Goal: Task Accomplishment & Management: Manage account settings

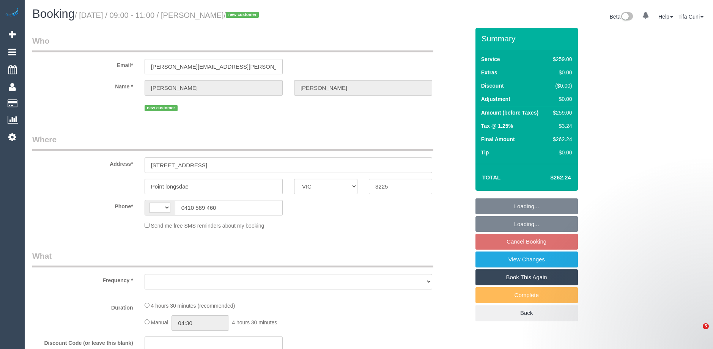
select select "VIC"
select select "string:AU"
select select "object:293"
select select "string:stripe-pm_1SAfip2GScqysDRV71EYJVTX"
select select "number:28"
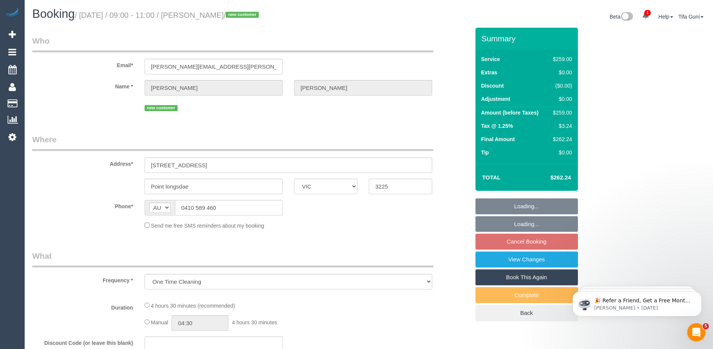
select select "number:14"
select select "number:19"
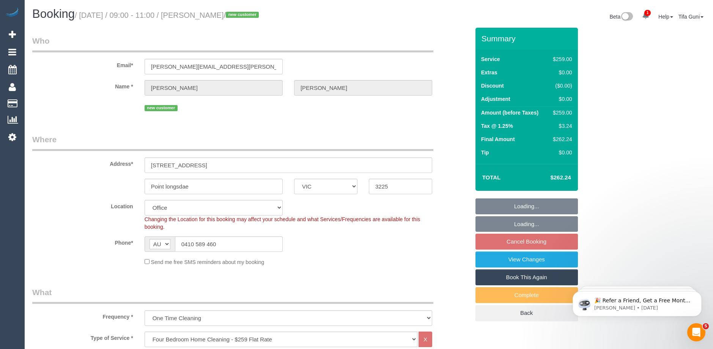
select select "object:803"
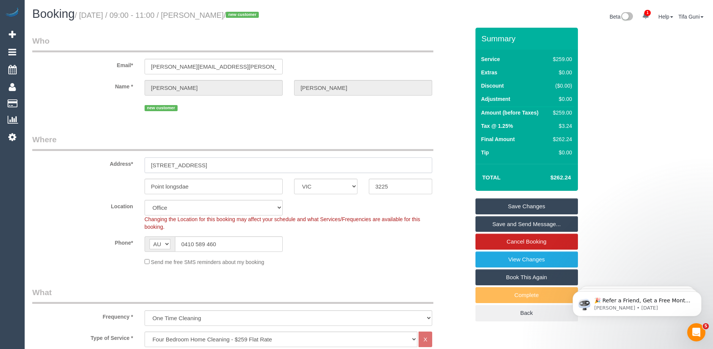
click at [161, 165] on input "44 baillieu street" at bounding box center [289, 165] width 288 height 16
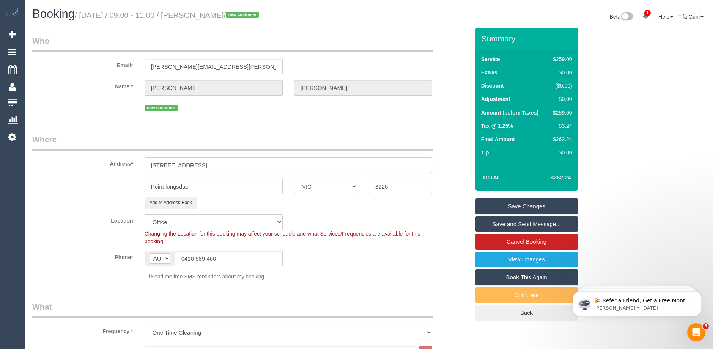
click at [216, 166] on input "44 Baillieu street" at bounding box center [289, 165] width 288 height 16
drag, startPoint x: 200, startPoint y: 165, endPoint x: 133, endPoint y: 164, distance: 66.4
click at [133, 164] on div "Address* 44 Baillieu street" at bounding box center [251, 153] width 449 height 39
type input "44 Baillieu street"
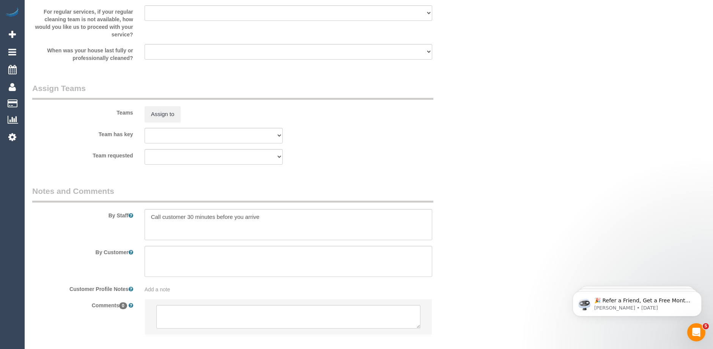
scroll to position [1174, 0]
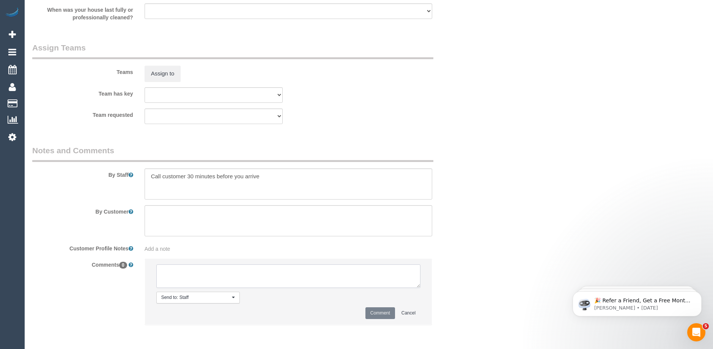
click at [210, 273] on textarea at bounding box center [288, 276] width 264 height 24
click at [209, 273] on textarea at bounding box center [288, 276] width 264 height 24
type textarea "-"
click at [171, 268] on textarea at bounding box center [288, 276] width 264 height 24
drag, startPoint x: 231, startPoint y: 272, endPoint x: 205, endPoint y: 270, distance: 26.3
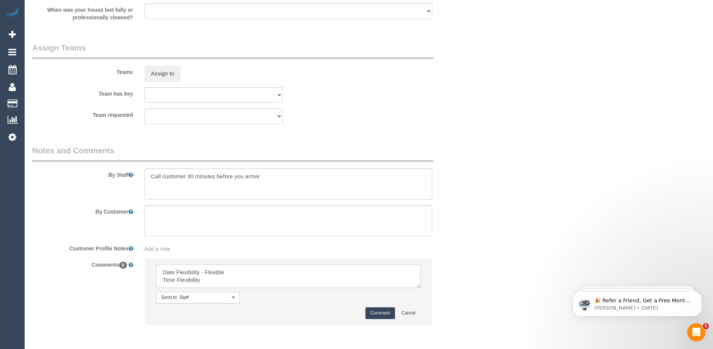
click at [205, 270] on textarea at bounding box center [288, 276] width 264 height 24
click at [206, 279] on textarea at bounding box center [288, 276] width 264 height 24
type textarea "Date Flexibility - Tuesday Time Flexibility: Flexible Notes we need to review :…"
click at [377, 311] on button "Comment" at bounding box center [380, 313] width 30 height 12
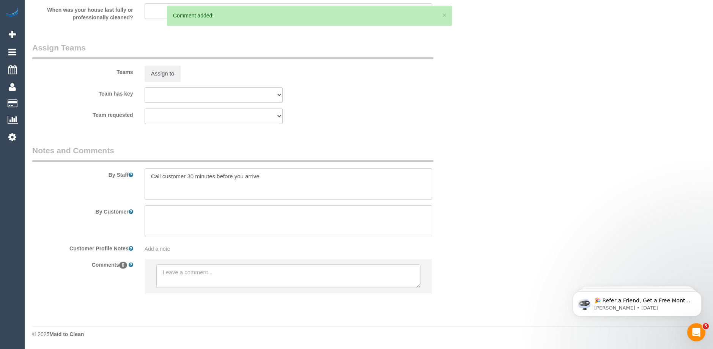
scroll to position [0, 0]
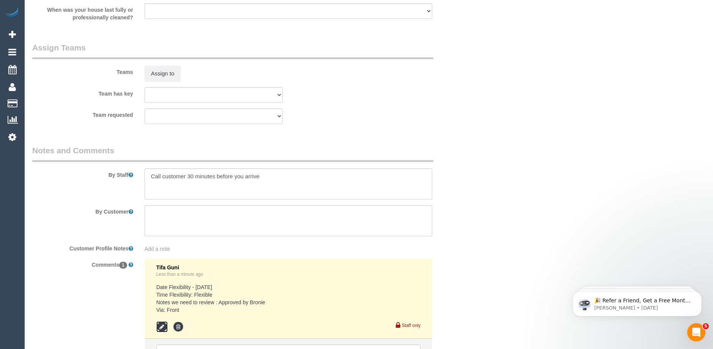
click at [161, 323] on icon at bounding box center [161, 326] width 11 height 11
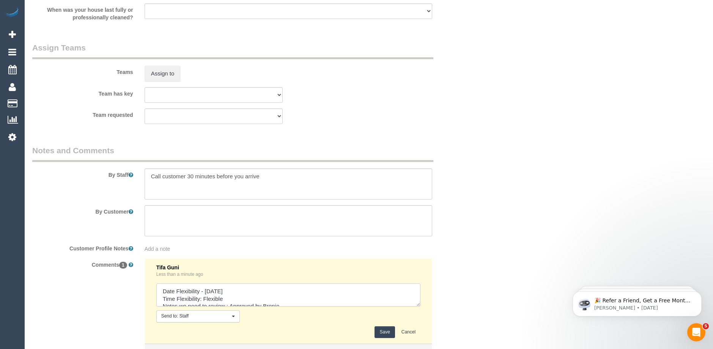
click at [205, 291] on textarea at bounding box center [288, 295] width 264 height 24
type textarea "Date Flexibility :Tuesday Time Flexibility: Flexible Notes we need to review : …"
click at [387, 331] on button "Save" at bounding box center [385, 332] width 20 height 12
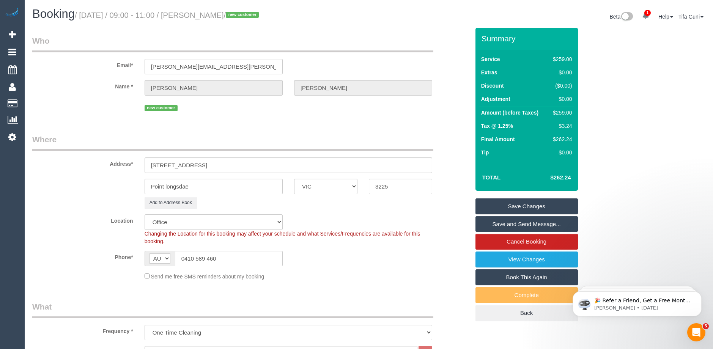
click at [522, 206] on link "Save Changes" at bounding box center [526, 206] width 102 height 16
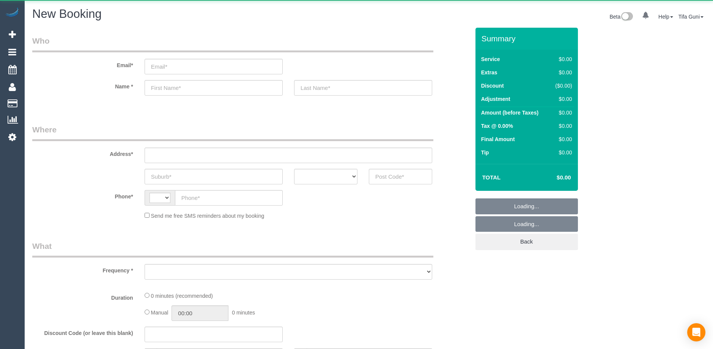
select select "object:249"
select select "string:AU"
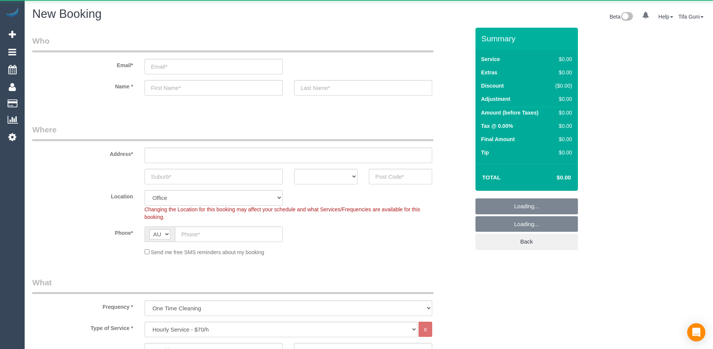
select select "object:813"
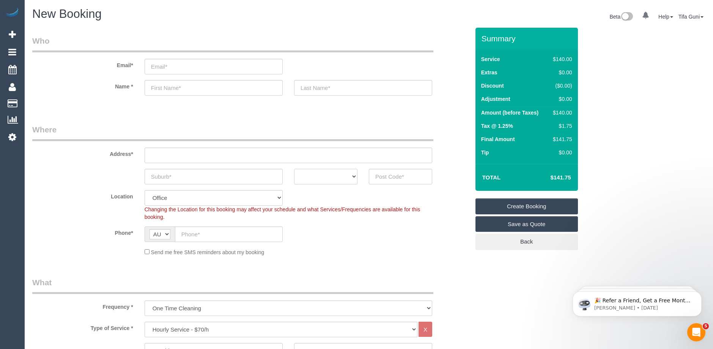
click at [340, 178] on select "ACT NSW NT QLD SA TAS VIC WA" at bounding box center [325, 177] width 63 height 16
select select "VIC"
click at [294, 169] on select "ACT NSW NT QLD SA TAS VIC WA" at bounding box center [325, 177] width 63 height 16
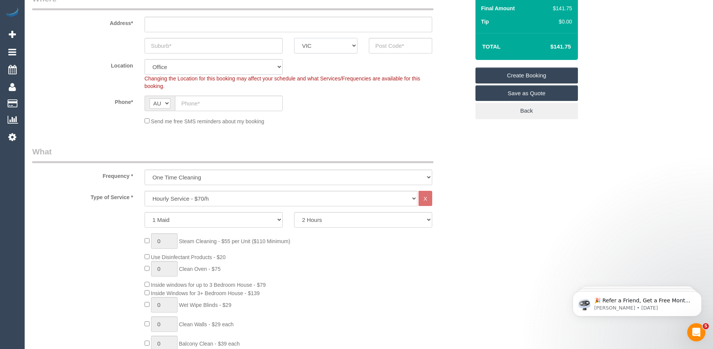
scroll to position [152, 0]
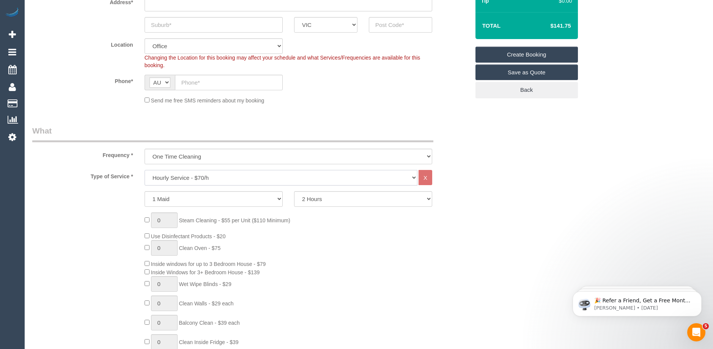
click at [199, 176] on select "Hourly Service - $70/h Hourly Service - $65/h Hourly Service - $60/h Hourly Ser…" at bounding box center [281, 178] width 273 height 16
click at [145, 170] on select "Hourly Service - $70/h Hourly Service - $65/h Hourly Service - $60/h Hourly Ser…" at bounding box center [281, 178] width 273 height 16
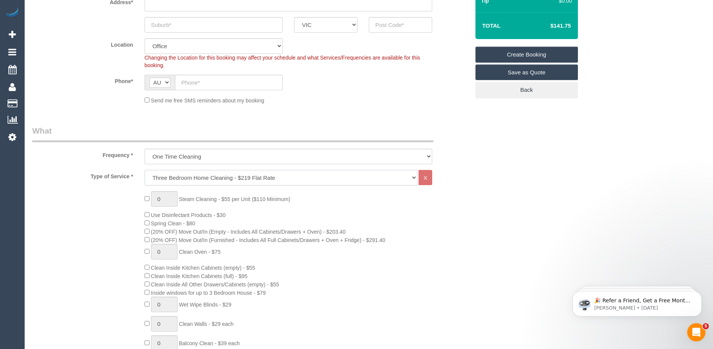
click at [174, 184] on select "Hourly Service - $70/h Hourly Service - $65/h Hourly Service - $60/h Hourly Ser…" at bounding box center [281, 178] width 273 height 16
select select "213"
click at [145, 170] on select "Hourly Service - $70/h Hourly Service - $65/h Hourly Service - $60/h Hourly Ser…" at bounding box center [281, 178] width 273 height 16
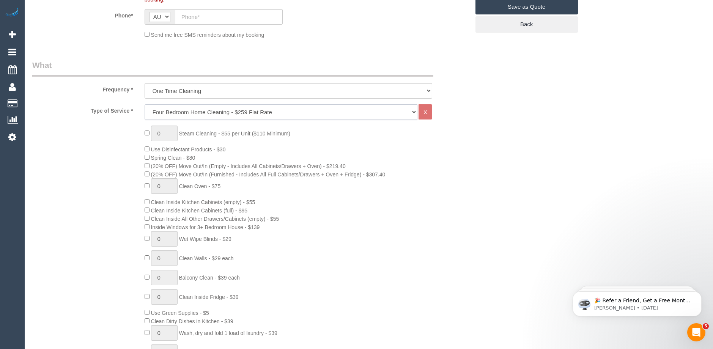
scroll to position [228, 0]
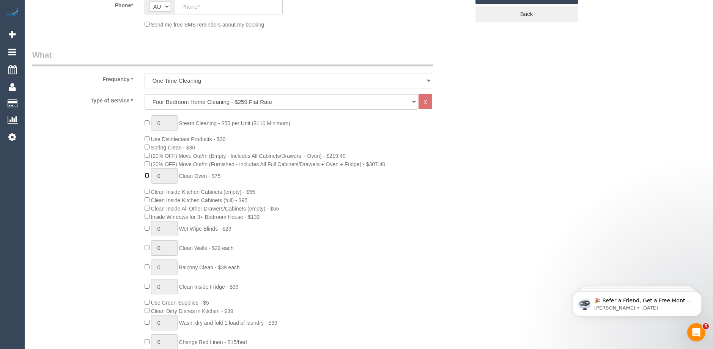
type input "1"
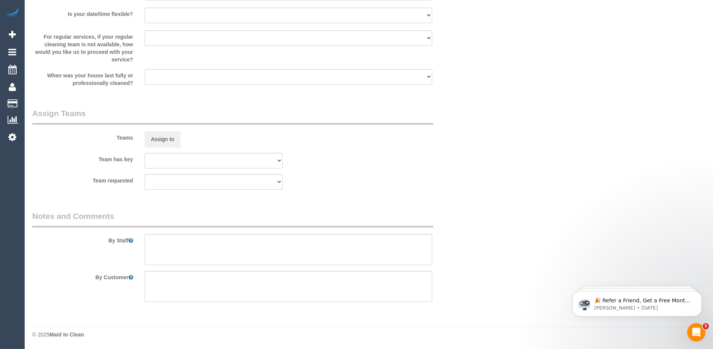
scroll to position [1092, 0]
click at [170, 247] on textarea at bounding box center [289, 249] width 288 height 31
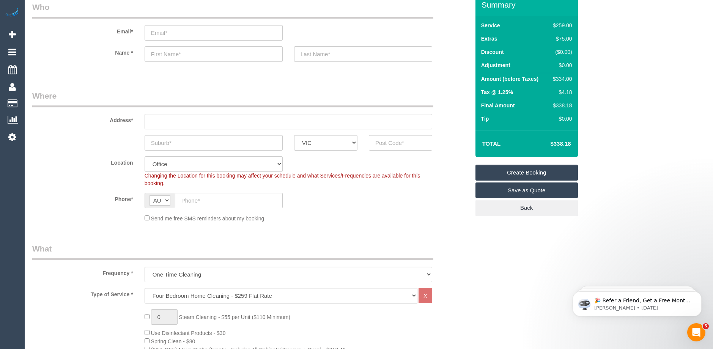
scroll to position [30, 0]
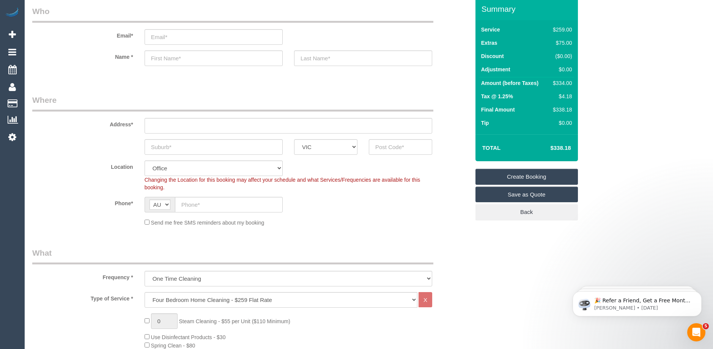
type textarea "Grout in the shower"
click at [207, 205] on input "text" at bounding box center [229, 205] width 108 height 16
paste input "61 458 295 549"
drag, startPoint x: 189, startPoint y: 205, endPoint x: 176, endPoint y: 206, distance: 12.6
click at [176, 206] on input "61 458 295 549" at bounding box center [229, 205] width 108 height 16
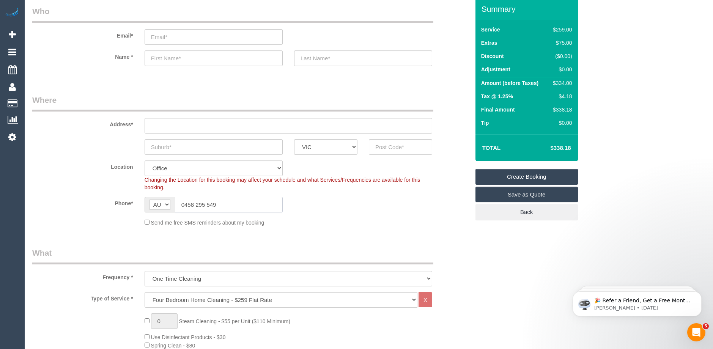
type input "0458 295 549"
click at [183, 144] on input "text" at bounding box center [214, 147] width 138 height 16
click at [168, 59] on input "text" at bounding box center [214, 58] width 138 height 16
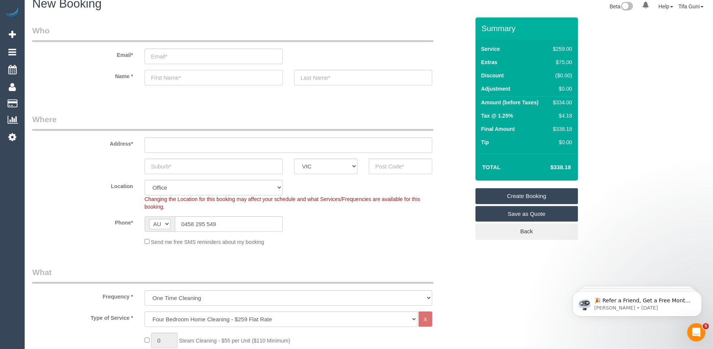
scroll to position [0, 0]
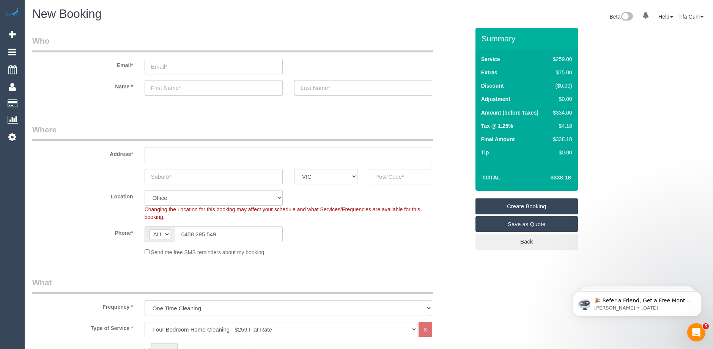
click at [157, 66] on input "email" at bounding box center [214, 67] width 138 height 16
click at [190, 67] on input "charlie@eventskc.com" at bounding box center [214, 67] width 138 height 16
click at [193, 67] on input "charlie@eventskc.com" at bounding box center [214, 67] width 138 height 16
type input "charlie@eventshc.com"
click at [178, 86] on input "text" at bounding box center [214, 88] width 138 height 16
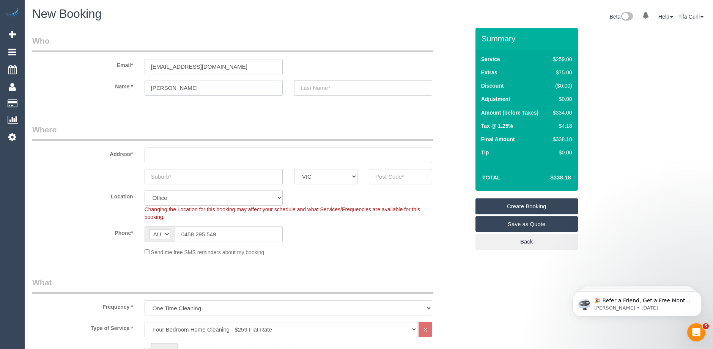
type input "Charlie"
click at [314, 91] on input "text" at bounding box center [363, 88] width 138 height 16
drag, startPoint x: 218, startPoint y: 67, endPoint x: 131, endPoint y: 65, distance: 86.9
click at [131, 65] on div "Email* charlie@eventshc.com" at bounding box center [251, 54] width 449 height 39
click at [193, 84] on input "Charlie" at bounding box center [214, 88] width 138 height 16
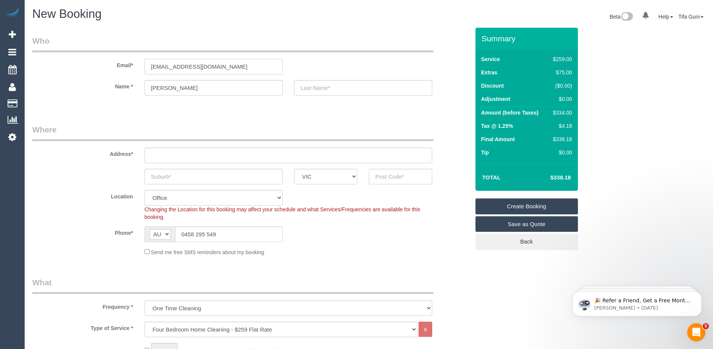
drag, startPoint x: 237, startPoint y: 69, endPoint x: 125, endPoint y: 65, distance: 112.4
click at [125, 65] on div "Email* charlie@eventshc.com" at bounding box center [251, 54] width 449 height 39
click at [163, 157] on input "text" at bounding box center [289, 156] width 288 height 16
paste input "charlie@eventshc.com"
type input "charlie@eventshc.com"
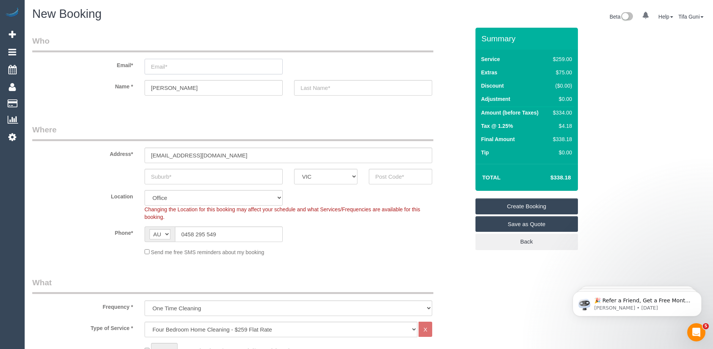
click at [157, 62] on input "email" at bounding box center [214, 67] width 138 height 16
type input "[EMAIL_ADDRESS][DOMAIN_NAME]"
drag, startPoint x: 175, startPoint y: 88, endPoint x: 154, endPoint y: 87, distance: 20.9
click at [154, 87] on input "Charlie" at bounding box center [214, 88] width 138 height 16
type input "Carolina"
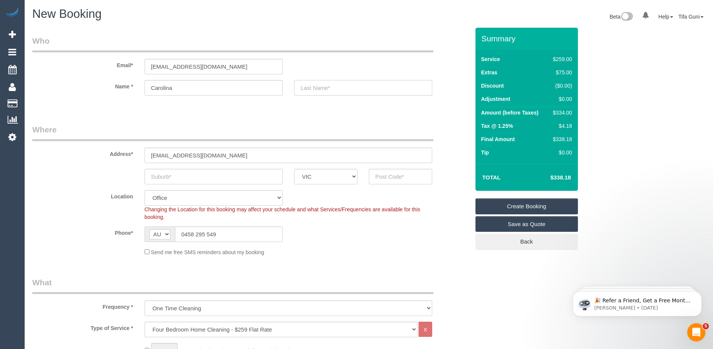
click at [335, 86] on input "text" at bounding box center [363, 88] width 138 height 16
type input "[PERSON_NAME]"
click at [191, 179] on input "text" at bounding box center [214, 177] width 138 height 16
type input "Ascovale"
click at [408, 177] on input "text" at bounding box center [400, 177] width 63 height 16
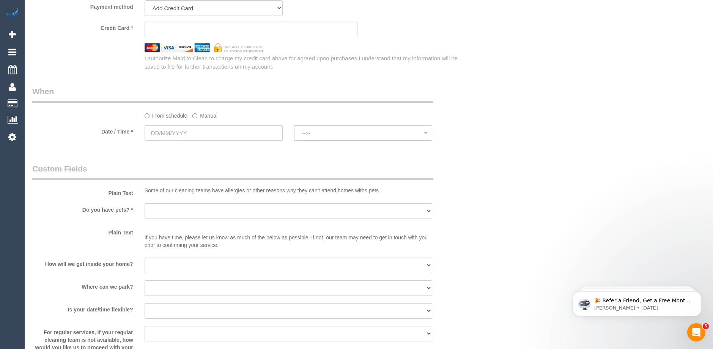
scroll to position [759, 0]
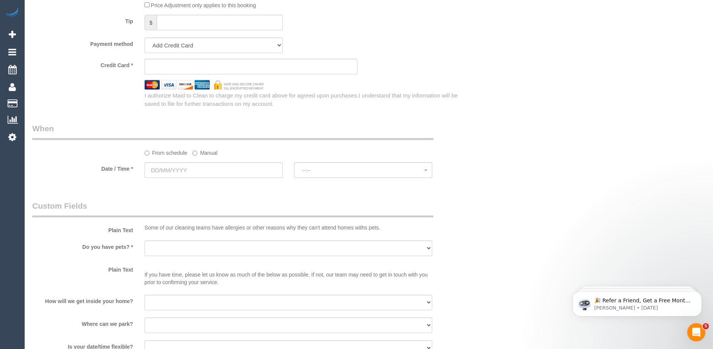
type input "3032"
click at [225, 171] on input "text" at bounding box center [214, 170] width 138 height 16
select select "59"
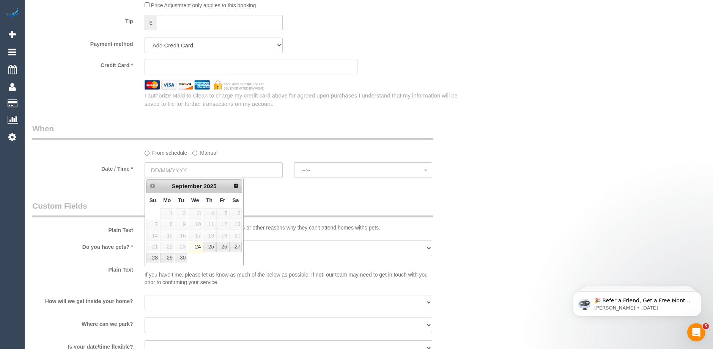
select select "object:2691"
click at [179, 255] on link "30" at bounding box center [181, 258] width 12 height 10
type input "[DATE]"
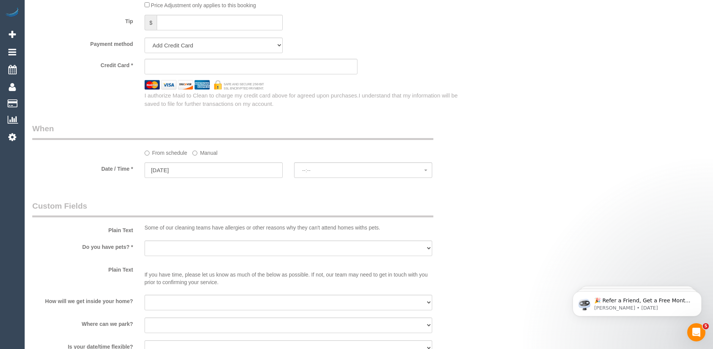
select select "spot1"
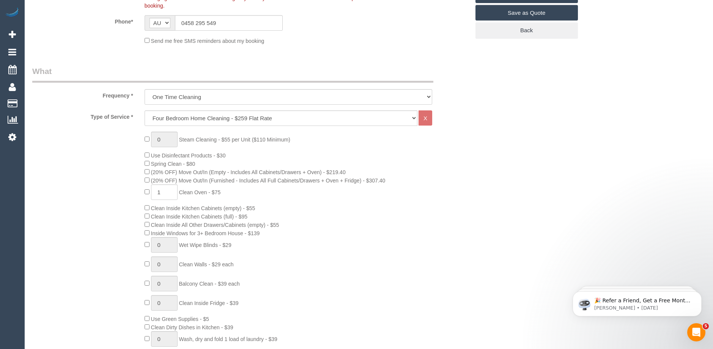
scroll to position [228, 0]
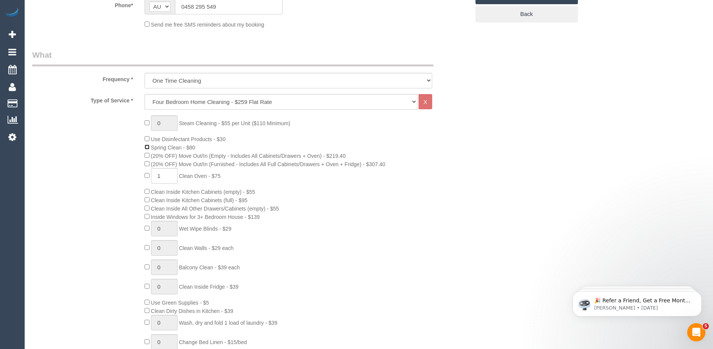
select select "spot21"
select select "spot41"
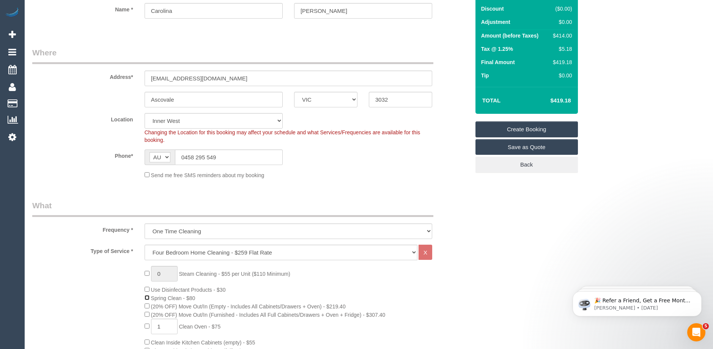
scroll to position [76, 0]
click at [411, 166] on div "Phone* AF AL DZ AD AO AI AQ AG AR AM AW AU AT AZ BS BH BD BB BY BE BZ BJ BM BT …" at bounding box center [251, 159] width 449 height 16
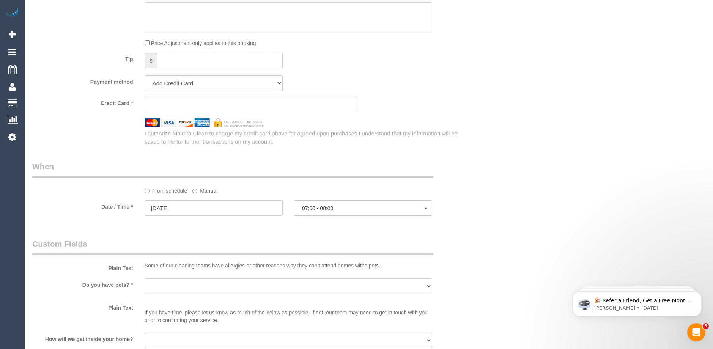
scroll to position [759, 0]
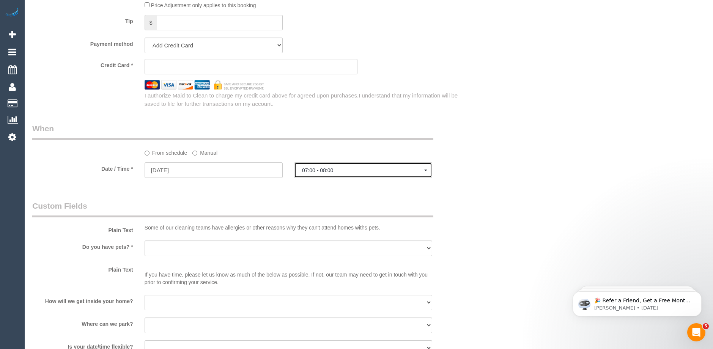
click at [343, 172] on span "07:00 - 08:00" at bounding box center [363, 170] width 122 height 6
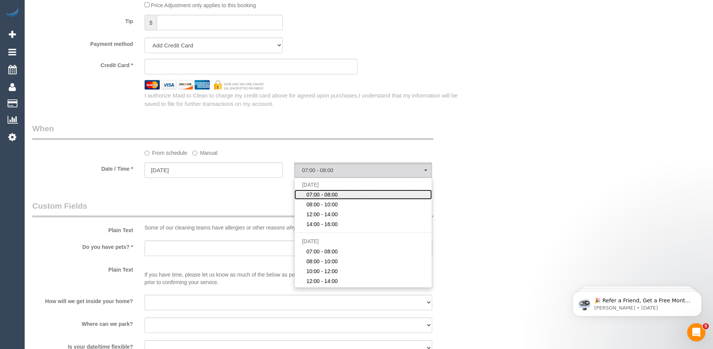
click at [325, 193] on span "07:00 - 08:00" at bounding box center [321, 195] width 31 height 8
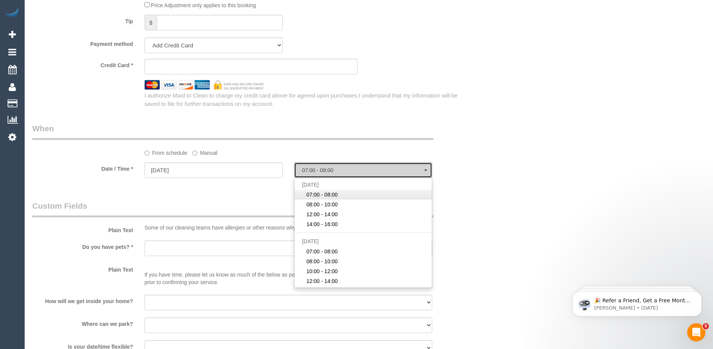
select select "spot61"
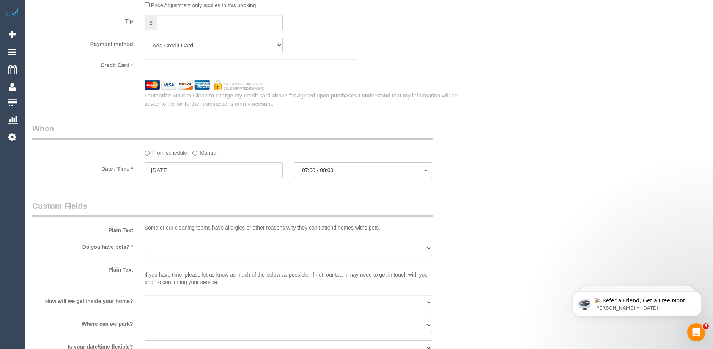
click at [181, 249] on select "Yes - Cats Yes - Dogs No pets Yes - Dogs and Cats Yes - Other" at bounding box center [289, 249] width 288 height 16
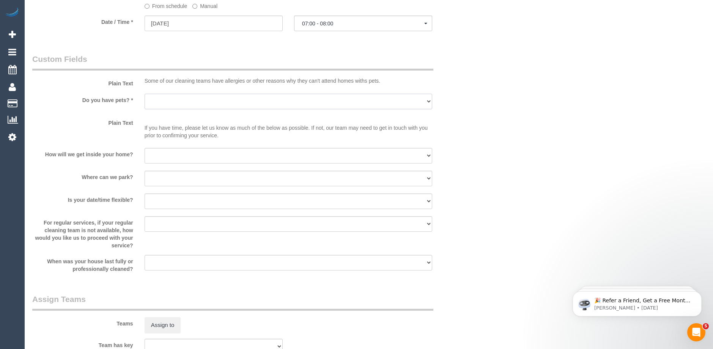
scroll to position [911, 0]
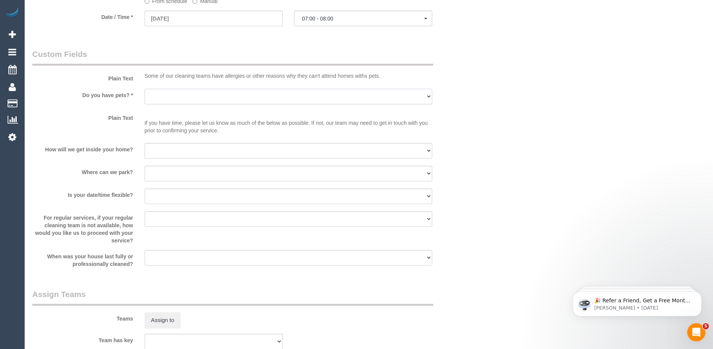
click at [178, 96] on select "Yes - Cats Yes - Dogs No pets Yes - Dogs and Cats Yes - Other" at bounding box center [289, 97] width 288 height 16
select select "number:27"
click at [145, 89] on select "Yes - Cats Yes - Dogs No pets Yes - Dogs and Cats Yes - Other" at bounding box center [289, 97] width 288 height 16
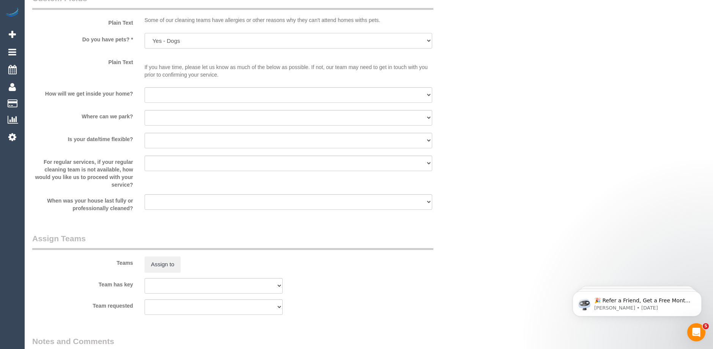
scroll to position [987, 0]
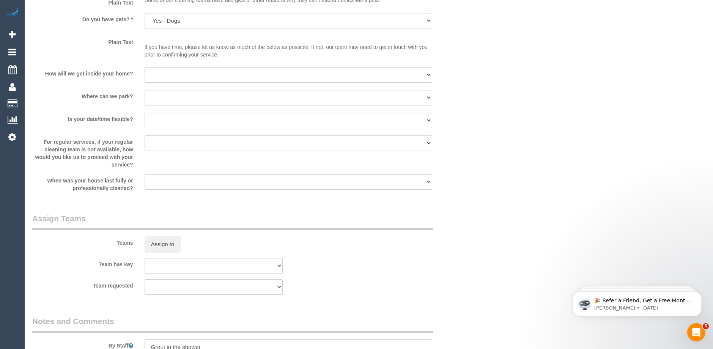
click at [179, 72] on select "I will be home Key will be left (please provide details below) Lock box/Access …" at bounding box center [289, 75] width 288 height 16
select select "number:14"
click at [145, 67] on select "I will be home Key will be left (please provide details below) Lock box/Access …" at bounding box center [289, 75] width 288 height 16
click at [173, 95] on select "I will provide parking on-site Free street parking Paid street parking (cost wi…" at bounding box center [289, 98] width 288 height 16
select select "number:18"
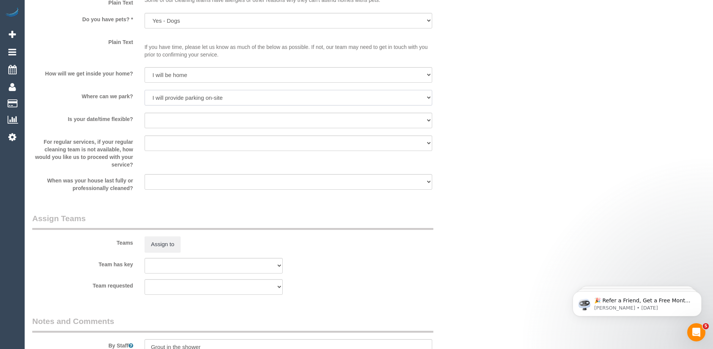
click at [145, 90] on select "I will provide parking on-site Free street parking Paid street parking (cost wi…" at bounding box center [289, 98] width 288 height 16
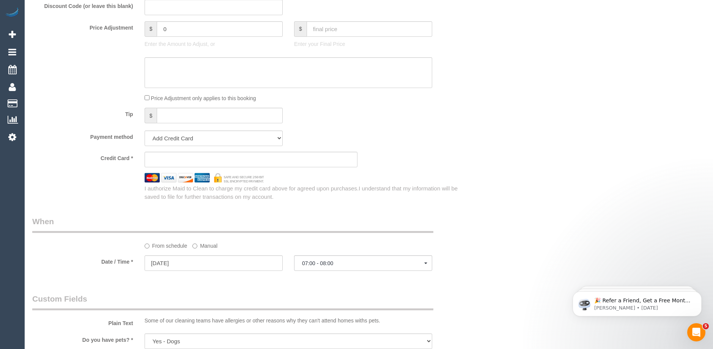
scroll to position [645, 0]
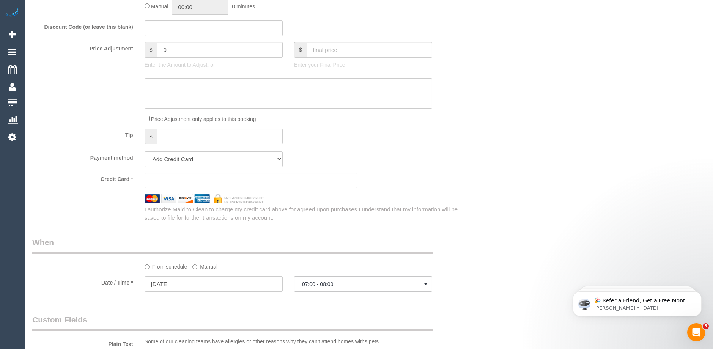
click at [450, 175] on div "Credit Card *" at bounding box center [251, 181] width 449 height 16
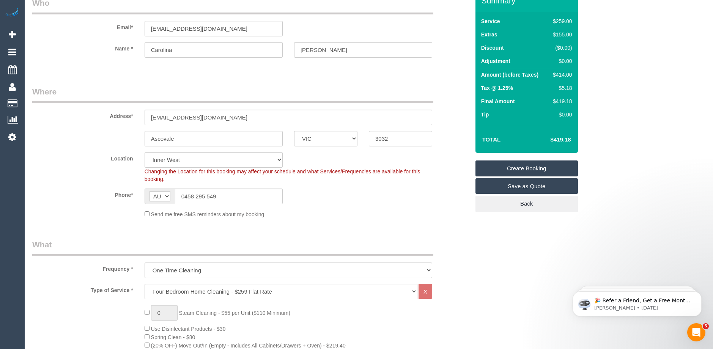
scroll to position [0, 0]
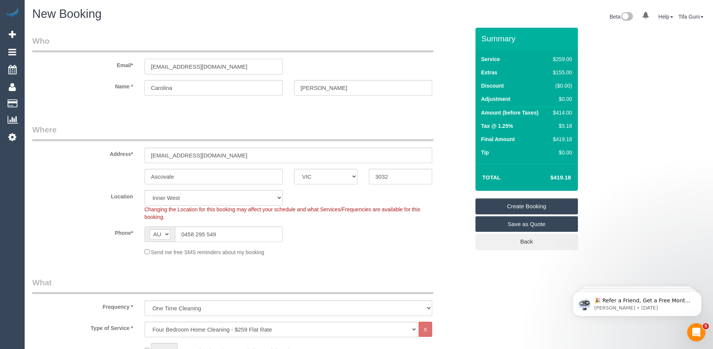
drag, startPoint x: 186, startPoint y: 61, endPoint x: 76, endPoint y: 58, distance: 110.5
click at [73, 58] on div "Email* carol_anv@hotmail.com" at bounding box center [251, 54] width 449 height 39
click at [164, 177] on input "Ascovale" at bounding box center [214, 177] width 138 height 16
type input "Ascot Vale"
drag, startPoint x: 222, startPoint y: 65, endPoint x: 131, endPoint y: 63, distance: 91.9
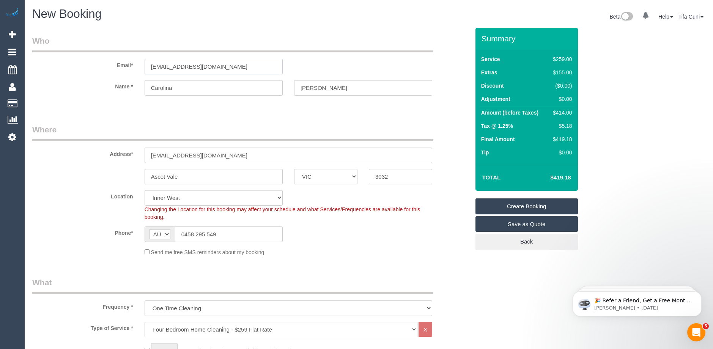
click at [131, 63] on div "Email* carol_anv@hotmail.com" at bounding box center [251, 54] width 449 height 39
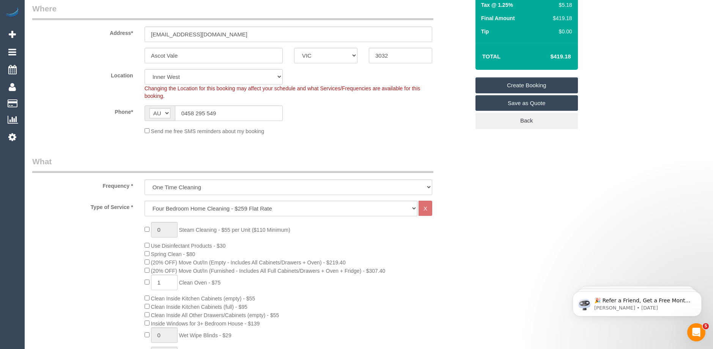
scroll to position [30, 0]
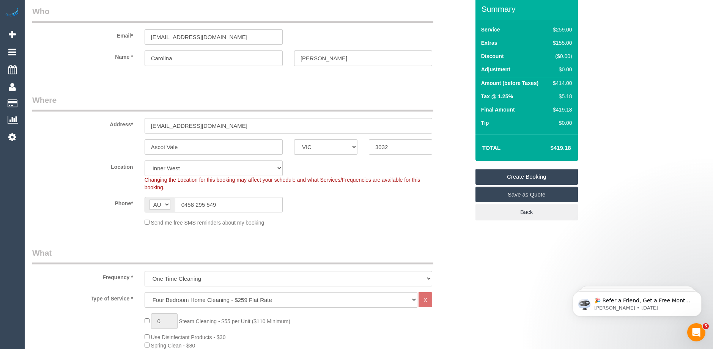
click at [521, 175] on link "Create Booking" at bounding box center [526, 177] width 102 height 16
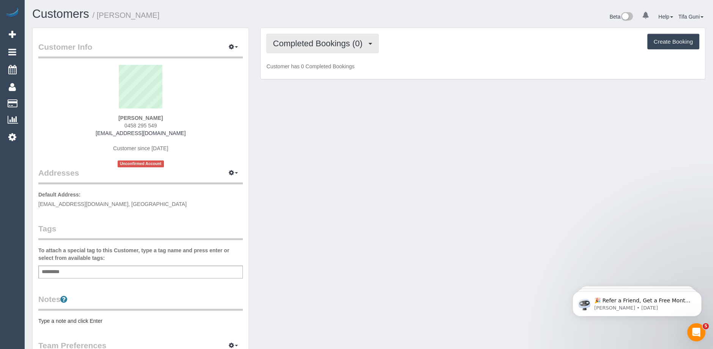
click at [327, 42] on span "Completed Bookings (0)" at bounding box center [319, 43] width 93 height 9
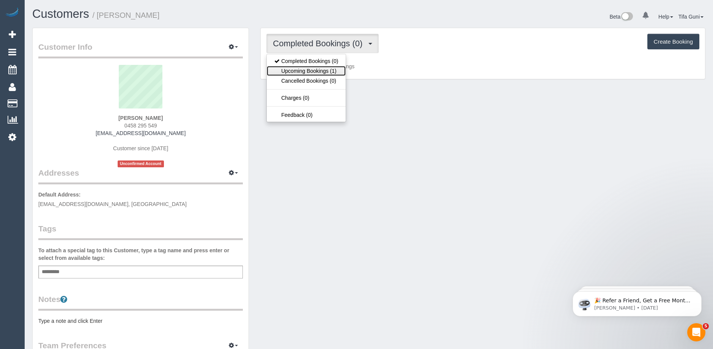
click at [324, 69] on link "Upcoming Bookings (1)" at bounding box center [306, 71] width 79 height 10
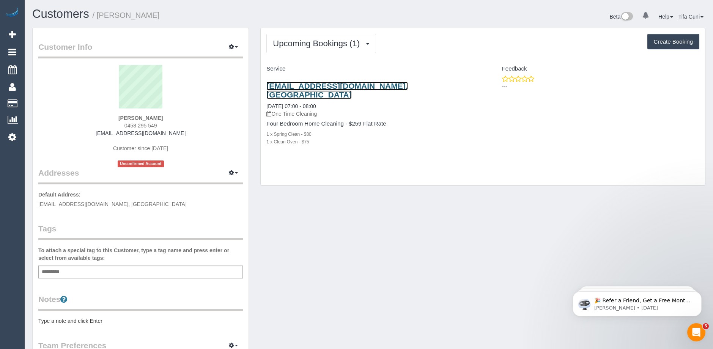
click at [363, 88] on link "Charlie@Eventshc.Com, Ascot Vale, VIC 3032" at bounding box center [336, 90] width 141 height 17
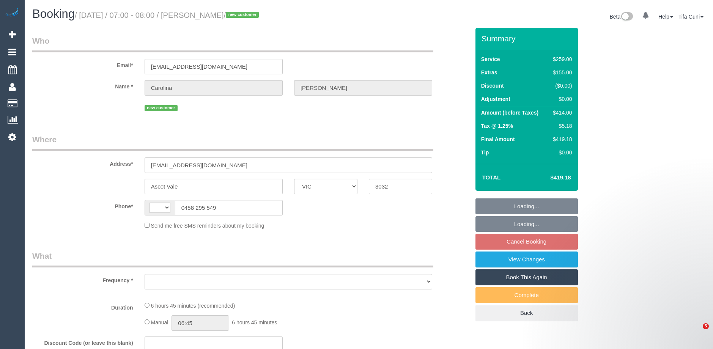
select select "VIC"
select select "object:380"
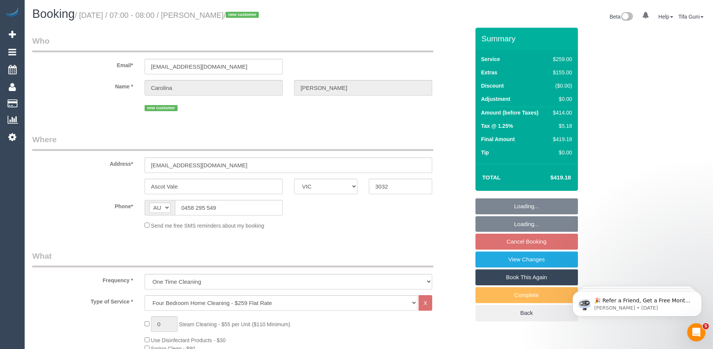
select select "string:AU"
select select "string:stripe-pm_1SAg7v2GScqysDRVbHjVi5DP"
select select "number:27"
select select "number:14"
select select "number:18"
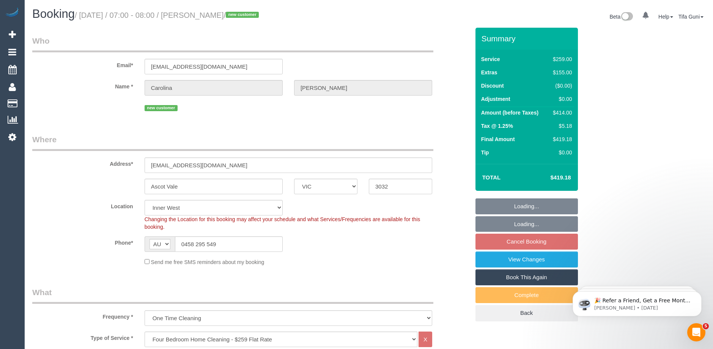
select select "object:1466"
select select "spot1"
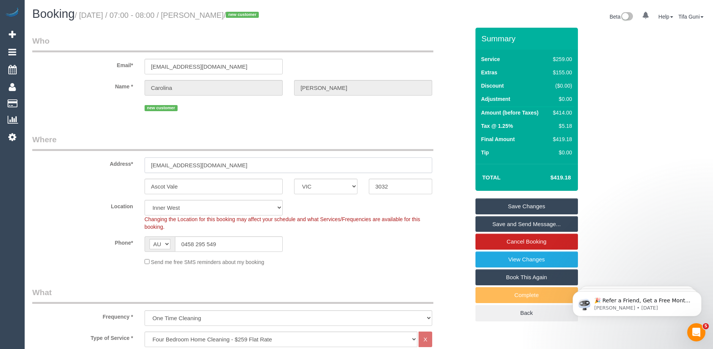
drag, startPoint x: 223, startPoint y: 167, endPoint x: 132, endPoint y: 172, distance: 91.2
click at [132, 172] on div "Address* charlie@eventshc.com" at bounding box center [251, 153] width 449 height 39
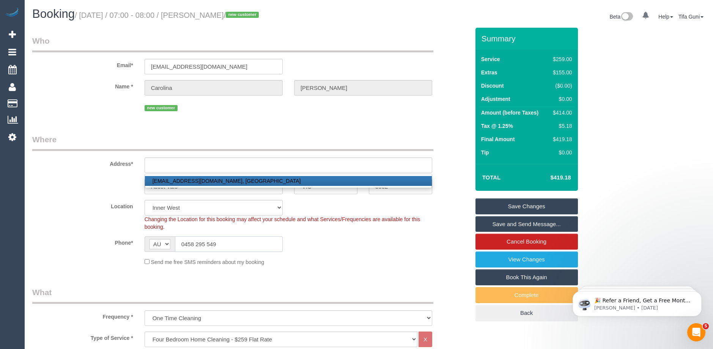
drag, startPoint x: 226, startPoint y: 247, endPoint x: 152, endPoint y: 234, distance: 75.5
click at [152, 234] on sui-booking-location "Location Office City East (North) East (South) Inner East Inner North (East) In…" at bounding box center [251, 233] width 438 height 66
click at [162, 165] on input "text" at bounding box center [289, 165] width 288 height 16
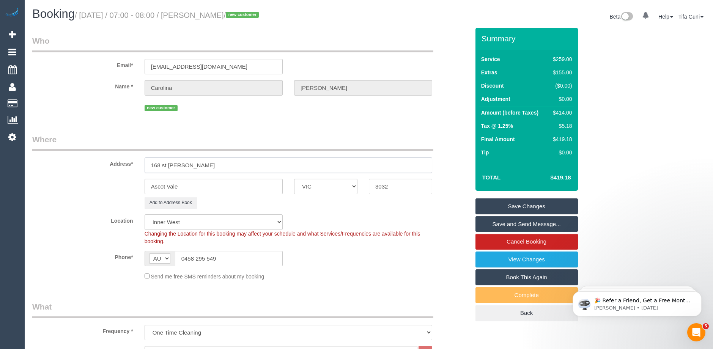
click at [157, 164] on input "168 st leon" at bounding box center [289, 165] width 288 height 16
click at [182, 165] on input "108 st leon" at bounding box center [289, 165] width 288 height 16
type input "108 st leonards road"
click at [522, 204] on link "Save Changes" at bounding box center [526, 206] width 102 height 16
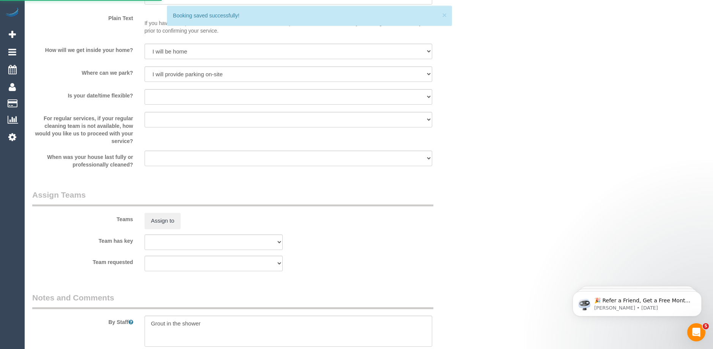
scroll to position [987, 0]
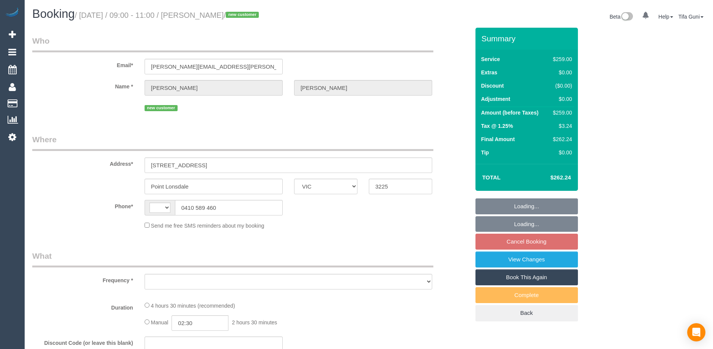
select select "VIC"
select select "string:AU"
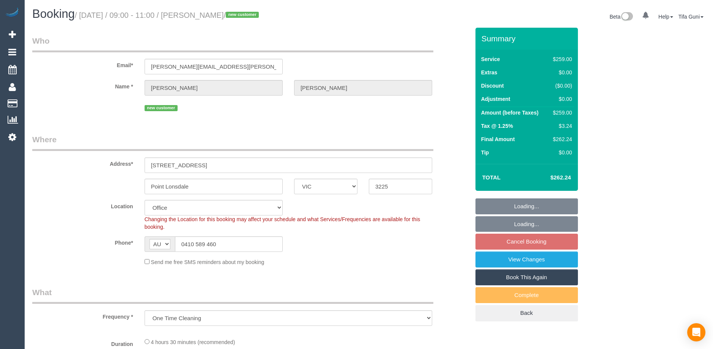
select select "object:686"
select select "string:stripe-pm_1SAfip2GScqysDRV71EYJVTX"
select select "number:28"
select select "number:14"
select select "number:19"
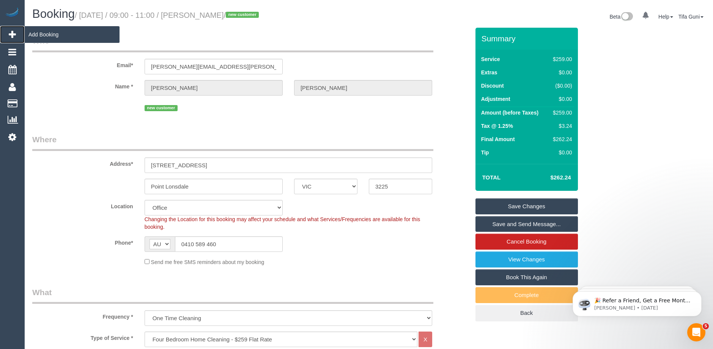
click at [41, 36] on span "Add Booking" at bounding box center [72, 34] width 95 height 17
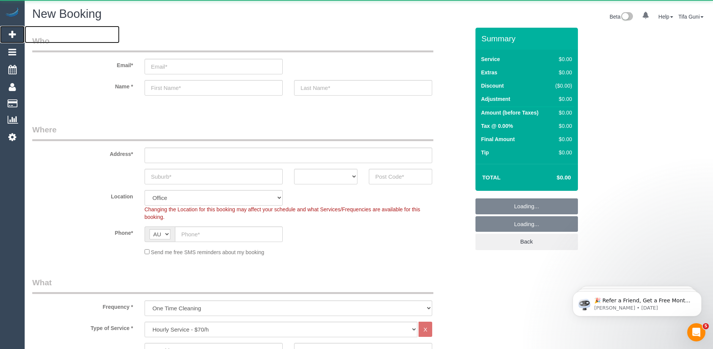
select select "object:3963"
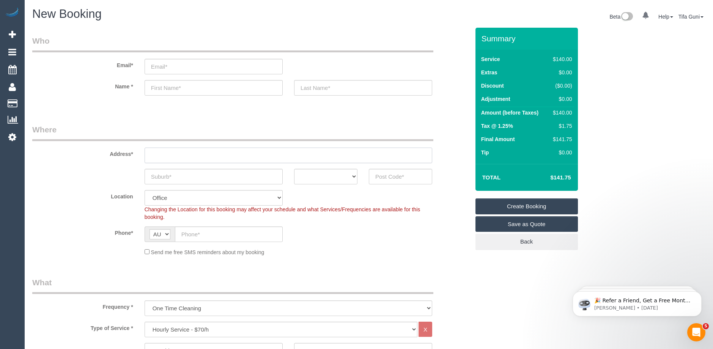
click at [183, 151] on input "text" at bounding box center [289, 156] width 288 height 16
paste input "92 William Street Fawkner VIC 3060"
drag, startPoint x: 195, startPoint y: 155, endPoint x: 216, endPoint y: 157, distance: 21.0
click at [216, 157] on input "92 William Street Fawkner VIC 3060" at bounding box center [289, 156] width 288 height 16
type input "92 William Street r VIC 3060"
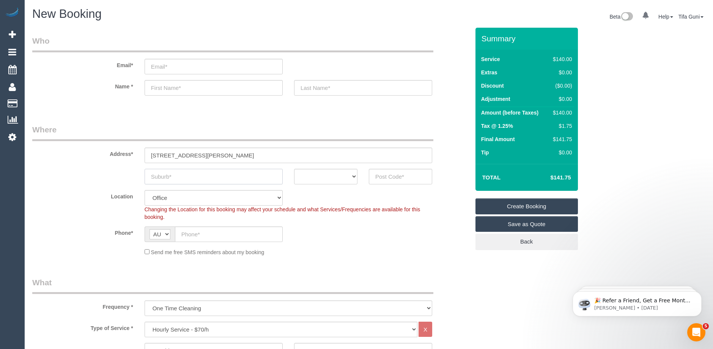
click at [172, 179] on input "text" at bounding box center [214, 177] width 138 height 16
paste input "Fawkne"
type input "Fawkne"
drag, startPoint x: 210, startPoint y: 155, endPoint x: 232, endPoint y: 156, distance: 21.6
click at [232, 156] on input "92 William Street r VIC 3060" at bounding box center [289, 156] width 288 height 16
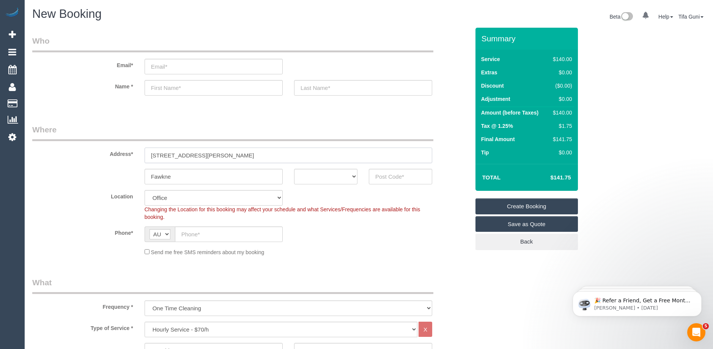
type input "92 William Street r VIC"
click at [400, 175] on input "text" at bounding box center [400, 177] width 63 height 16
paste input "3060"
type input "3060"
click at [329, 179] on select "ACT NSW NT QLD SA TAS VIC WA" at bounding box center [325, 177] width 63 height 16
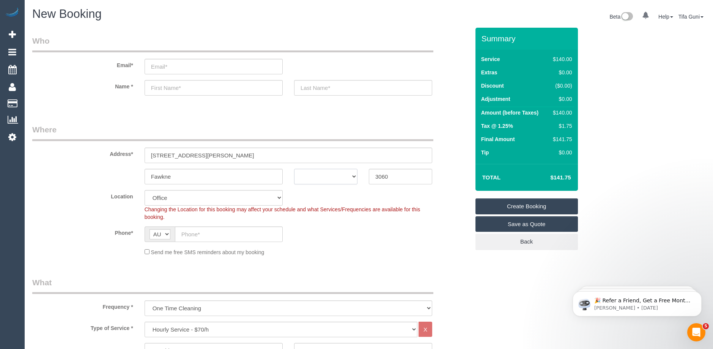
select select "61"
select select "object:5284"
select select "VIC"
click at [294, 169] on select "ACT NSW NT QLD SA TAS VIC WA" at bounding box center [325, 177] width 63 height 16
click at [169, 89] on input "text" at bounding box center [214, 88] width 138 height 16
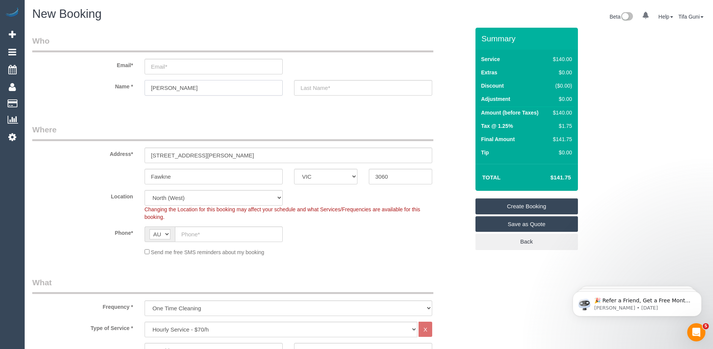
type input "Frank"
click at [336, 89] on input "text" at bounding box center [363, 88] width 138 height 16
type input "Romeo"
click at [177, 66] on input "email" at bounding box center [214, 67] width 138 height 16
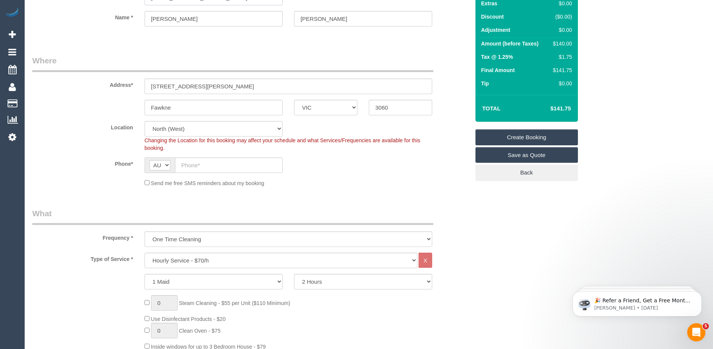
scroll to position [76, 0]
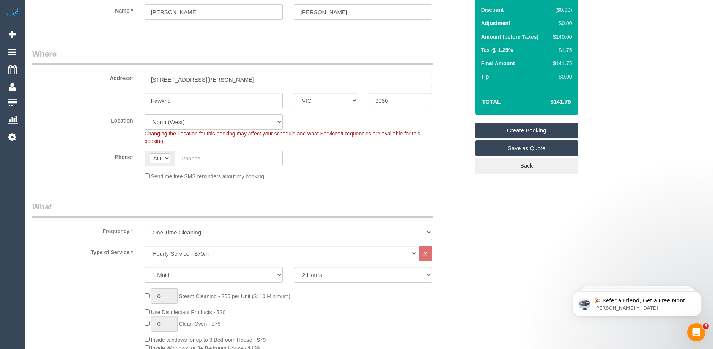
type input "care@sensiblecare.com.au"
click at [213, 155] on input "text" at bounding box center [229, 159] width 108 height 16
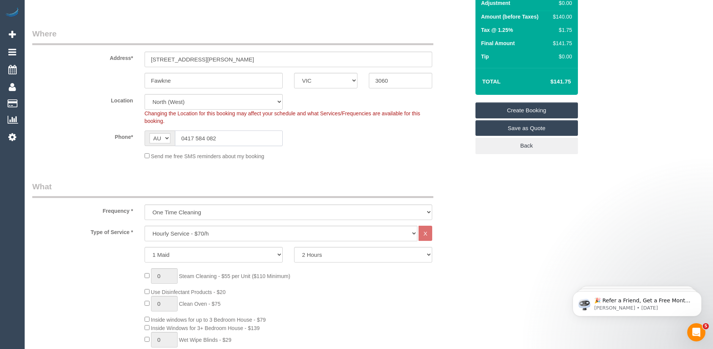
scroll to position [114, 0]
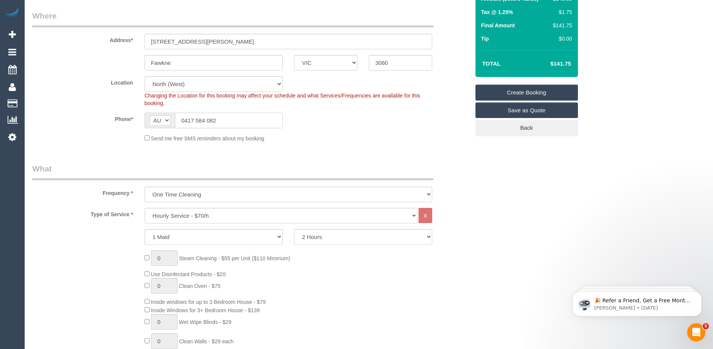
type input "0417 584 082"
click at [242, 214] on select "Hourly Service - $70/h Hourly Service - $65/h Hourly Service - $60/h Hourly Ser…" at bounding box center [281, 216] width 273 height 16
select select "308"
click at [145, 208] on select "Hourly Service - $70/h Hourly Service - $65/h Hourly Service - $60/h Hourly Ser…" at bounding box center [281, 216] width 273 height 16
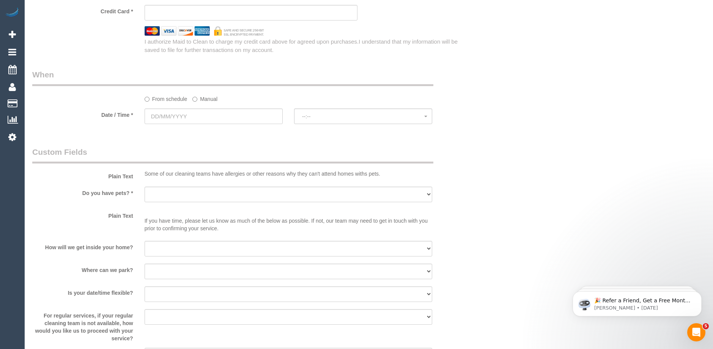
scroll to position [569, 0]
click at [209, 117] on input "text" at bounding box center [214, 116] width 138 height 16
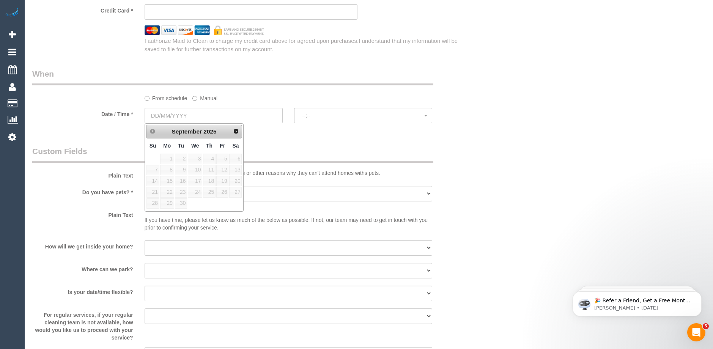
click at [281, 136] on div "Who Email* care@sensiblecare.com.au Name * Frank Romeo Where Address* 92 Willia…" at bounding box center [251, 29] width 449 height 1143
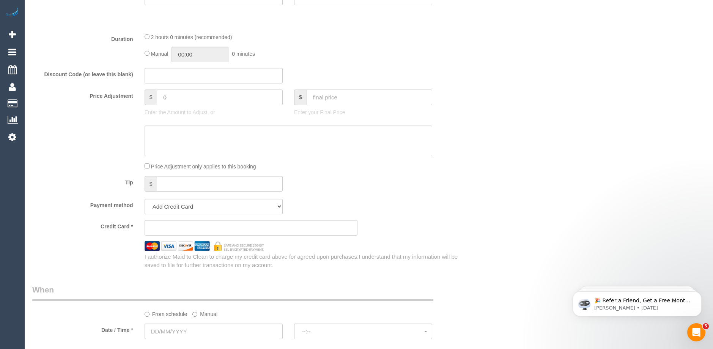
scroll to position [493, 0]
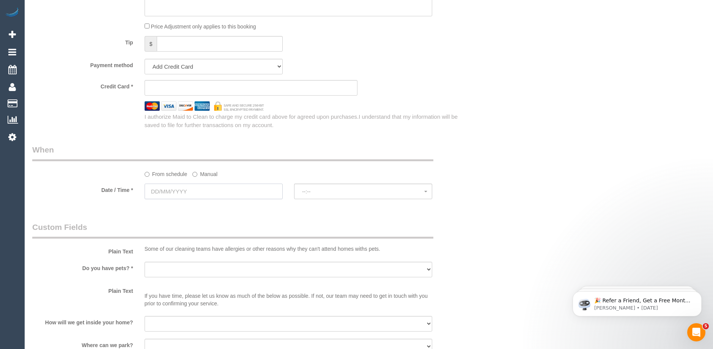
click at [203, 189] on input "text" at bounding box center [214, 192] width 138 height 16
click at [499, 113] on div "Who Email* care@sensiblecare.com.au Name * Frank Romeo Where Address* 92 Willia…" at bounding box center [368, 105] width 673 height 1143
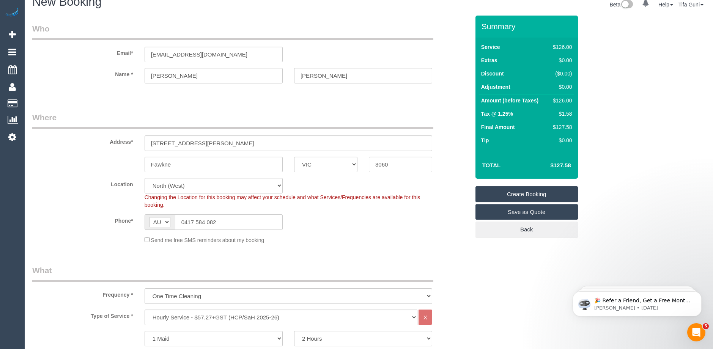
scroll to position [0, 0]
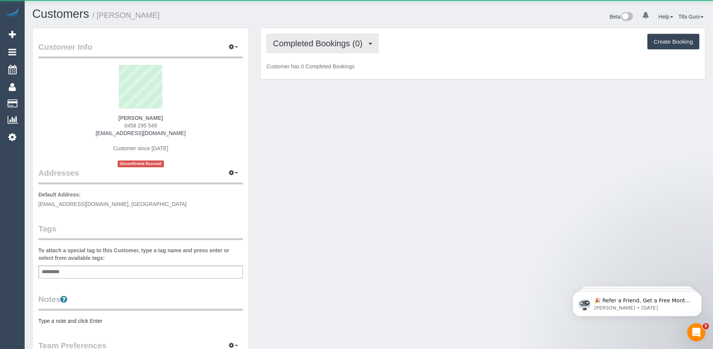
click at [328, 44] on span "Completed Bookings (0)" at bounding box center [319, 43] width 93 height 9
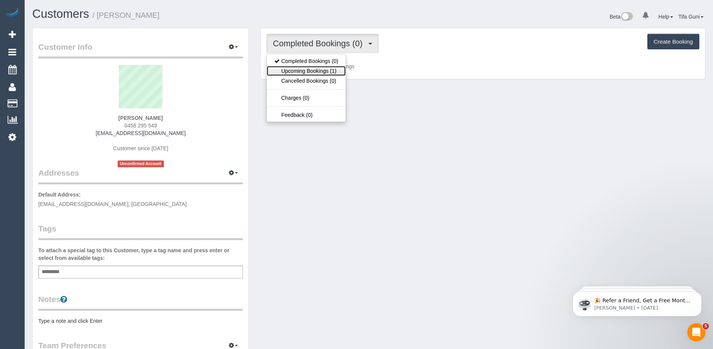
click at [319, 71] on link "Upcoming Bookings (1)" at bounding box center [306, 71] width 79 height 10
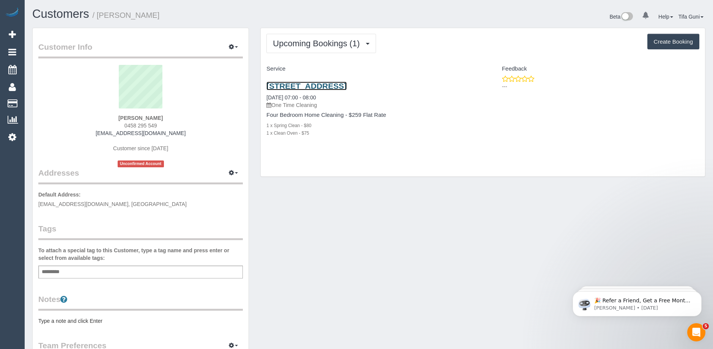
click at [337, 87] on link "108 St Leonards Road, Ascot Vale, VIC 3032" at bounding box center [306, 86] width 80 height 9
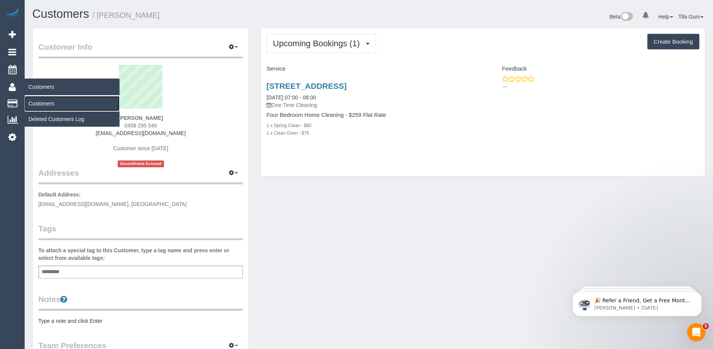
click at [40, 102] on link "Customers" at bounding box center [72, 103] width 95 height 15
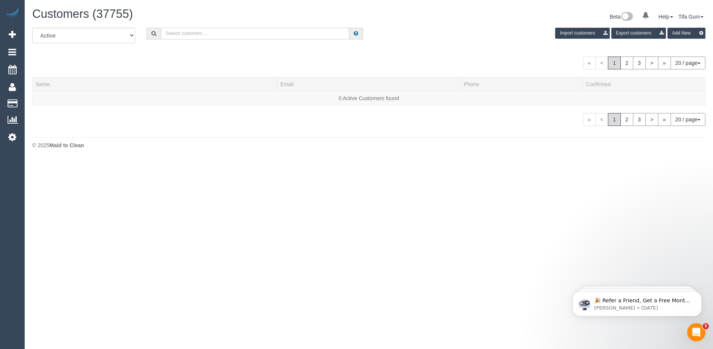
click at [179, 35] on input "text" at bounding box center [255, 34] width 188 height 12
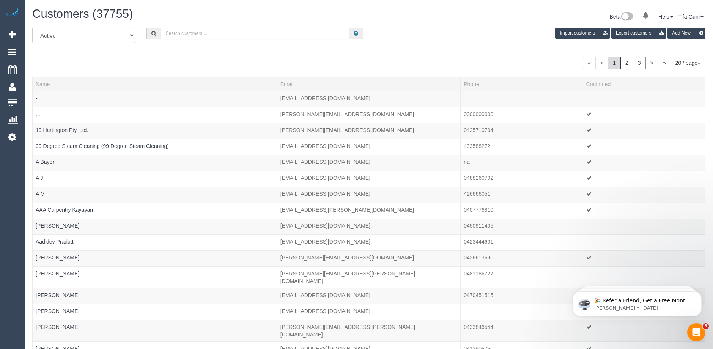
paste input "pbangaroo@gmail.com"
type input "pbangaroo@gmail.com"
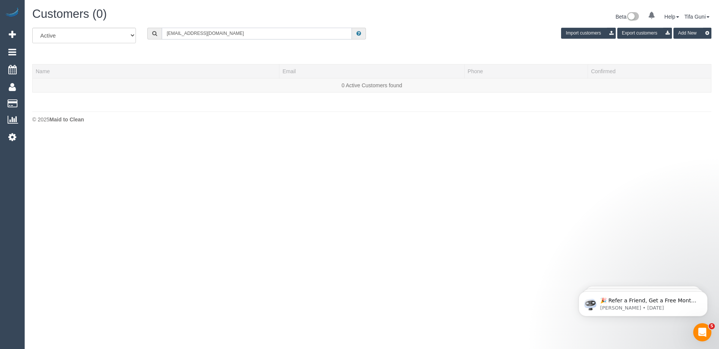
drag, startPoint x: 223, startPoint y: 35, endPoint x: 84, endPoint y: 34, distance: 138.9
click at [84, 34] on div "All Active Archived pbangaroo@gmail.com Import customers Export customers Add N…" at bounding box center [372, 38] width 690 height 21
click at [174, 31] on input "text" at bounding box center [257, 34] width 190 height 12
paste input "hamid.rt63@gmail.com"
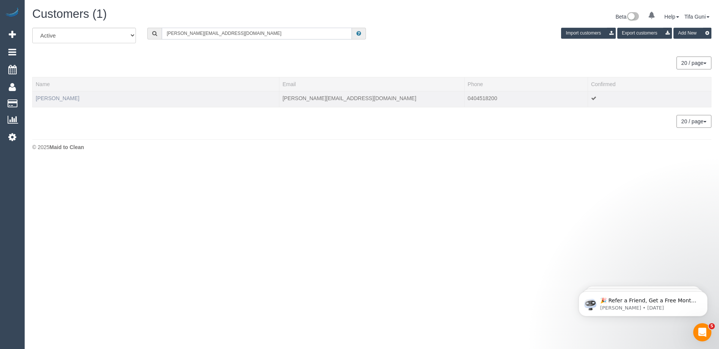
type input "hamid.rt63@gmail.com"
click at [62, 98] on link "Hamid Rezatofighi" at bounding box center [58, 98] width 44 height 6
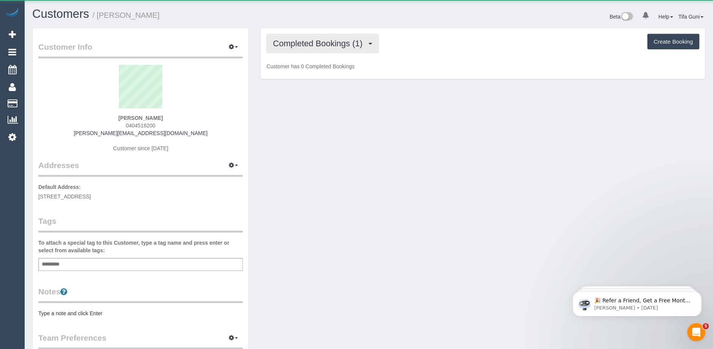
click at [304, 40] on span "Completed Bookings (1)" at bounding box center [319, 43] width 93 height 9
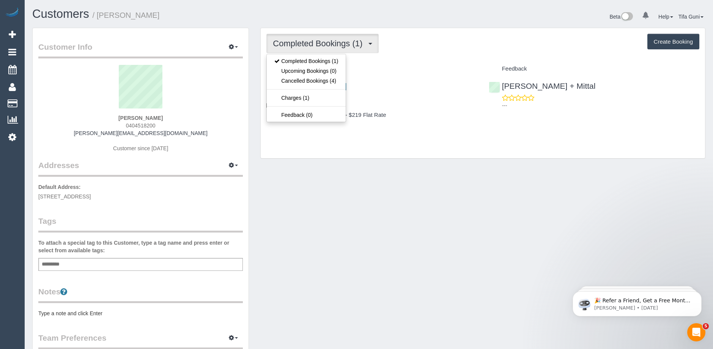
click at [439, 137] on div "Completed Bookings (1) Completed Bookings (1) Upcoming Bookings (0) Cancelled B…" at bounding box center [483, 93] width 444 height 130
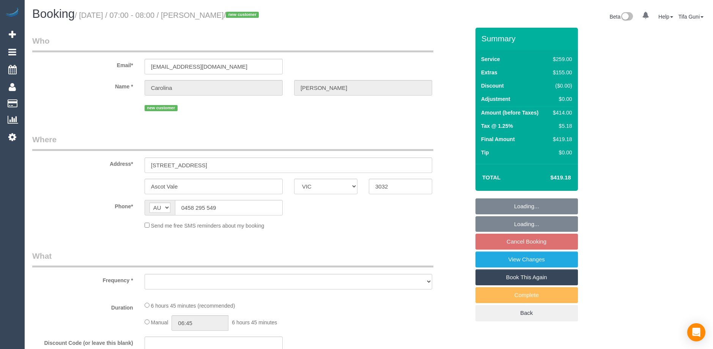
select select "VIC"
select select "object:531"
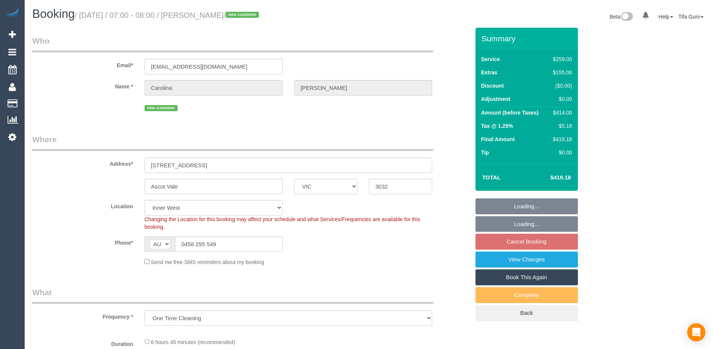
select select "string:stripe-pm_1SAg7v2GScqysDRVbHjVi5DP"
select select "number:27"
select select "number:14"
select select "number:18"
select select "object:780"
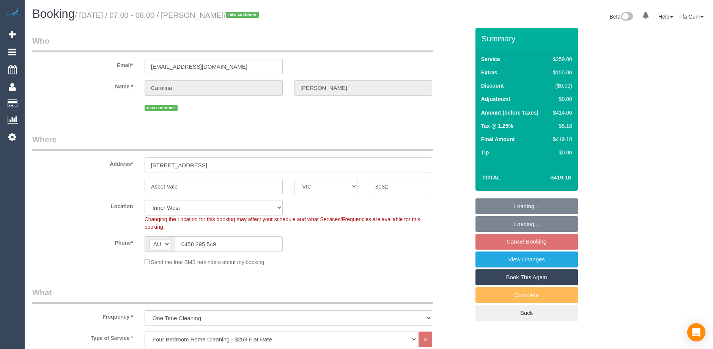
select select "spot1"
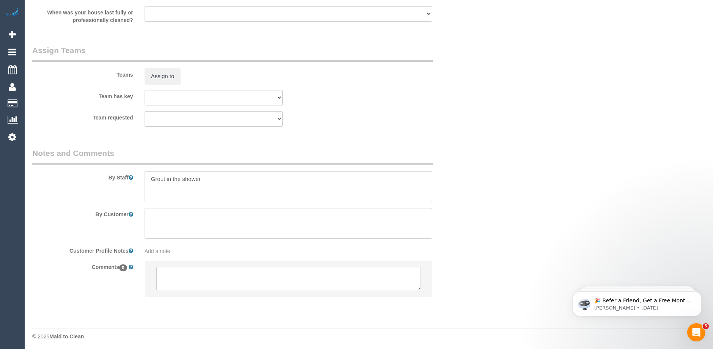
scroll to position [1118, 0]
click at [188, 276] on textarea at bounding box center [288, 276] width 264 height 24
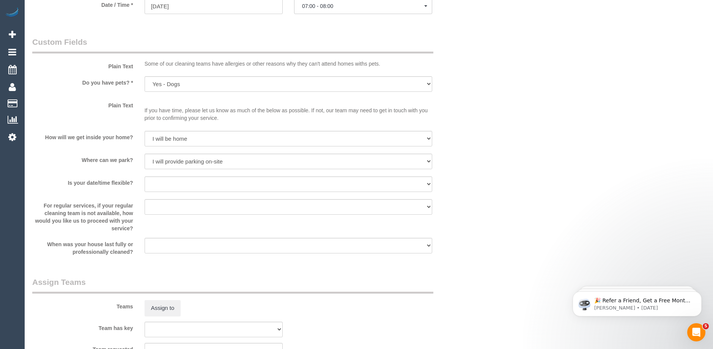
scroll to position [770, 0]
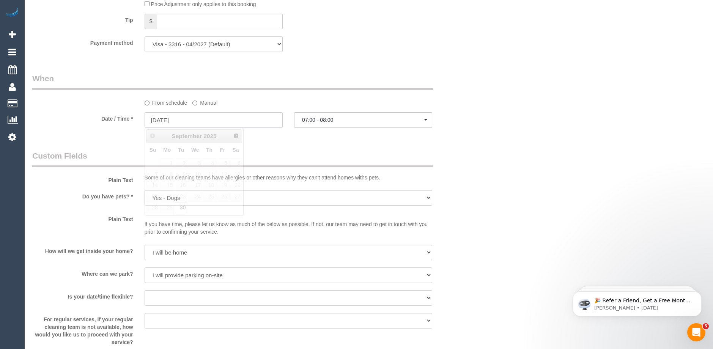
click at [190, 120] on input "[DATE]" at bounding box center [214, 120] width 138 height 16
click at [323, 151] on legend "Custom Fields" at bounding box center [232, 158] width 401 height 17
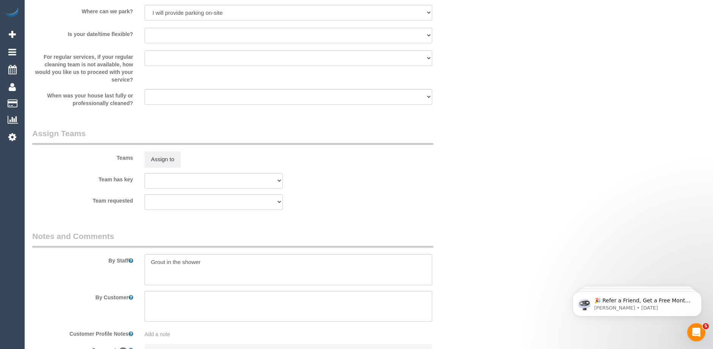
scroll to position [1112, 0]
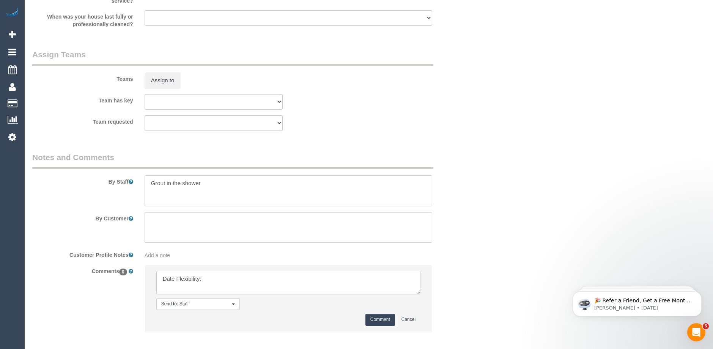
click at [227, 276] on textarea at bounding box center [288, 283] width 264 height 24
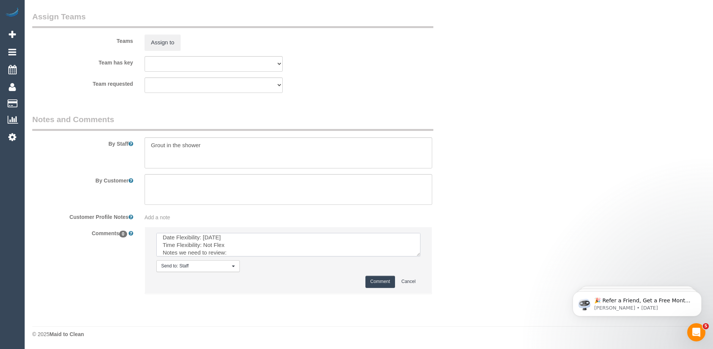
scroll to position [11, 0]
type textarea "Date Flexibility: [DATE] Time Flexibility: Not Flex Notes we need to review: Vi…"
click at [376, 281] on button "Comment" at bounding box center [380, 282] width 30 height 12
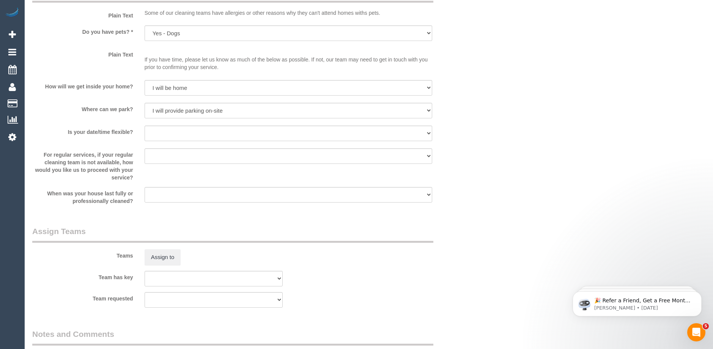
scroll to position [1036, 0]
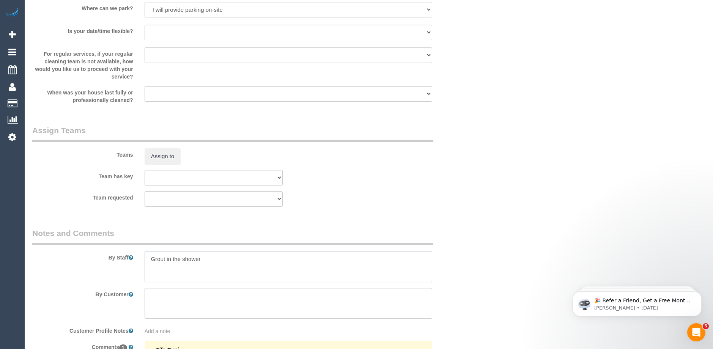
click at [206, 257] on textarea at bounding box center [289, 266] width 288 height 31
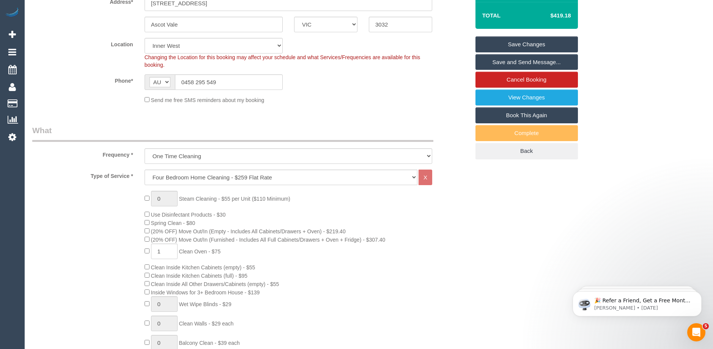
scroll to position [49, 0]
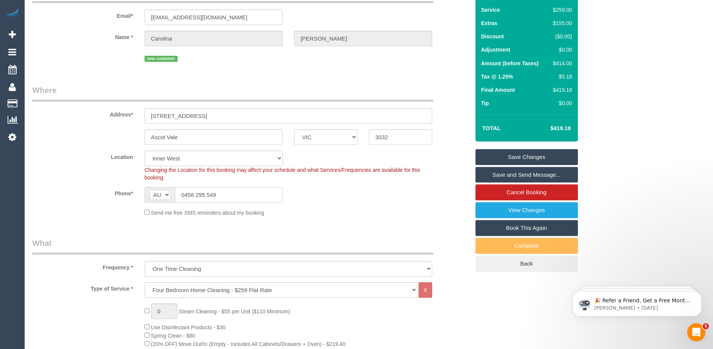
drag, startPoint x: 224, startPoint y: 195, endPoint x: 173, endPoint y: 195, distance: 50.9
click at [173, 195] on div "AF AL DZ AD AO AI AQ AG AR AM AW AU AT AZ BS BH BD BB BY BE BZ BJ BM BT BO BA B…" at bounding box center [214, 195] width 138 height 16
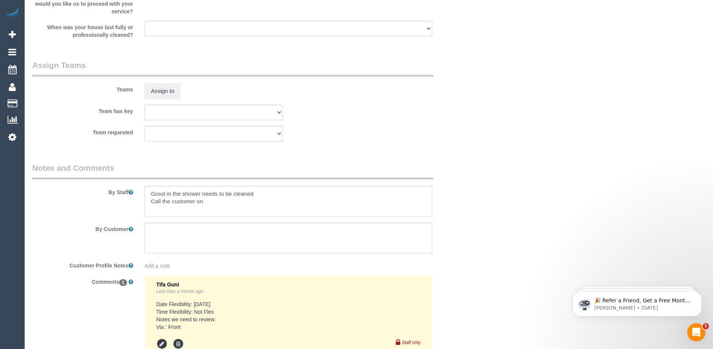
scroll to position [1198, 0]
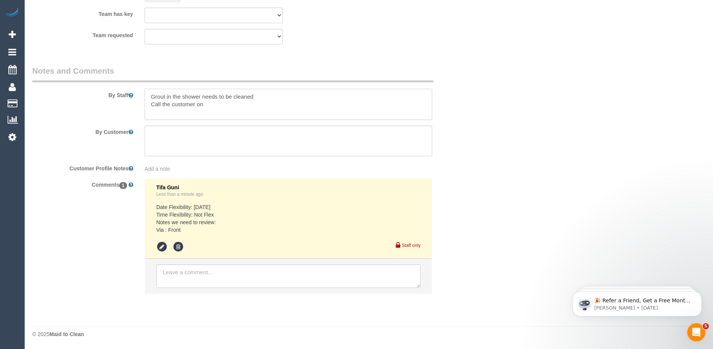
click at [218, 104] on textarea at bounding box center [289, 104] width 288 height 31
paste textarea "0458 295 549"
drag, startPoint x: 252, startPoint y: 104, endPoint x: 236, endPoint y: 110, distance: 17.3
click at [236, 110] on textarea at bounding box center [289, 104] width 288 height 31
click at [255, 103] on textarea at bounding box center [289, 104] width 288 height 31
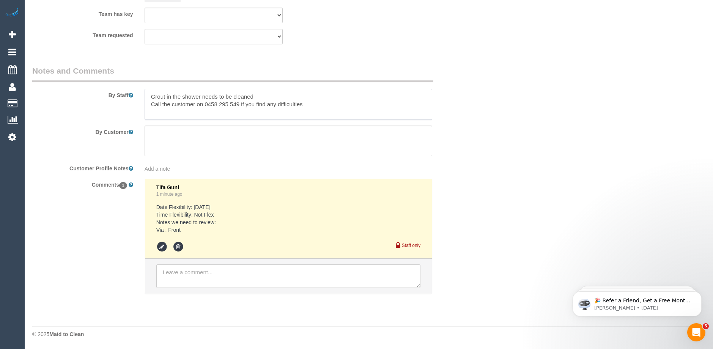
click at [315, 102] on textarea at bounding box center [289, 104] width 288 height 31
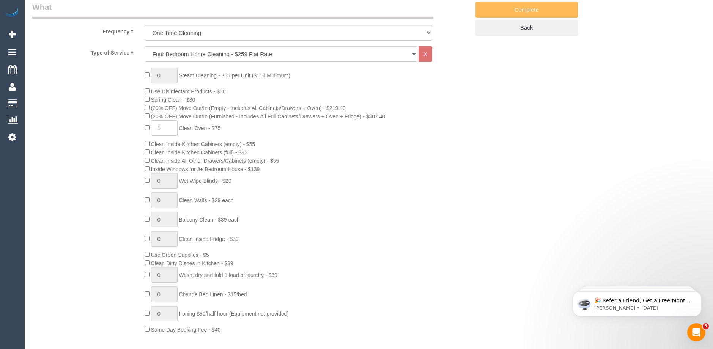
scroll to position [60, 0]
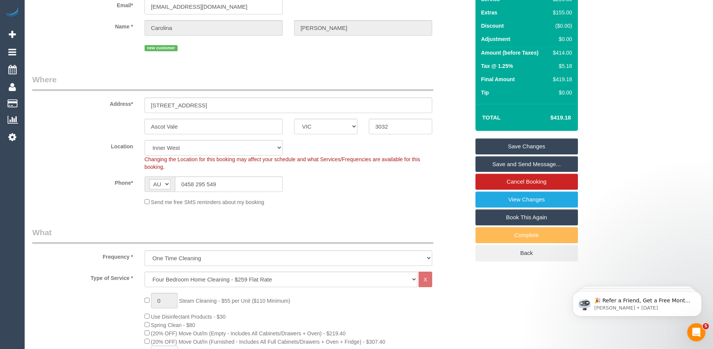
type textarea "Grout in the shower needs to be cleaned Call the customer on 0458 295 549 if yo…"
click at [520, 146] on link "Save Changes" at bounding box center [526, 147] width 102 height 16
